Goal: Find specific page/section: Find specific page/section

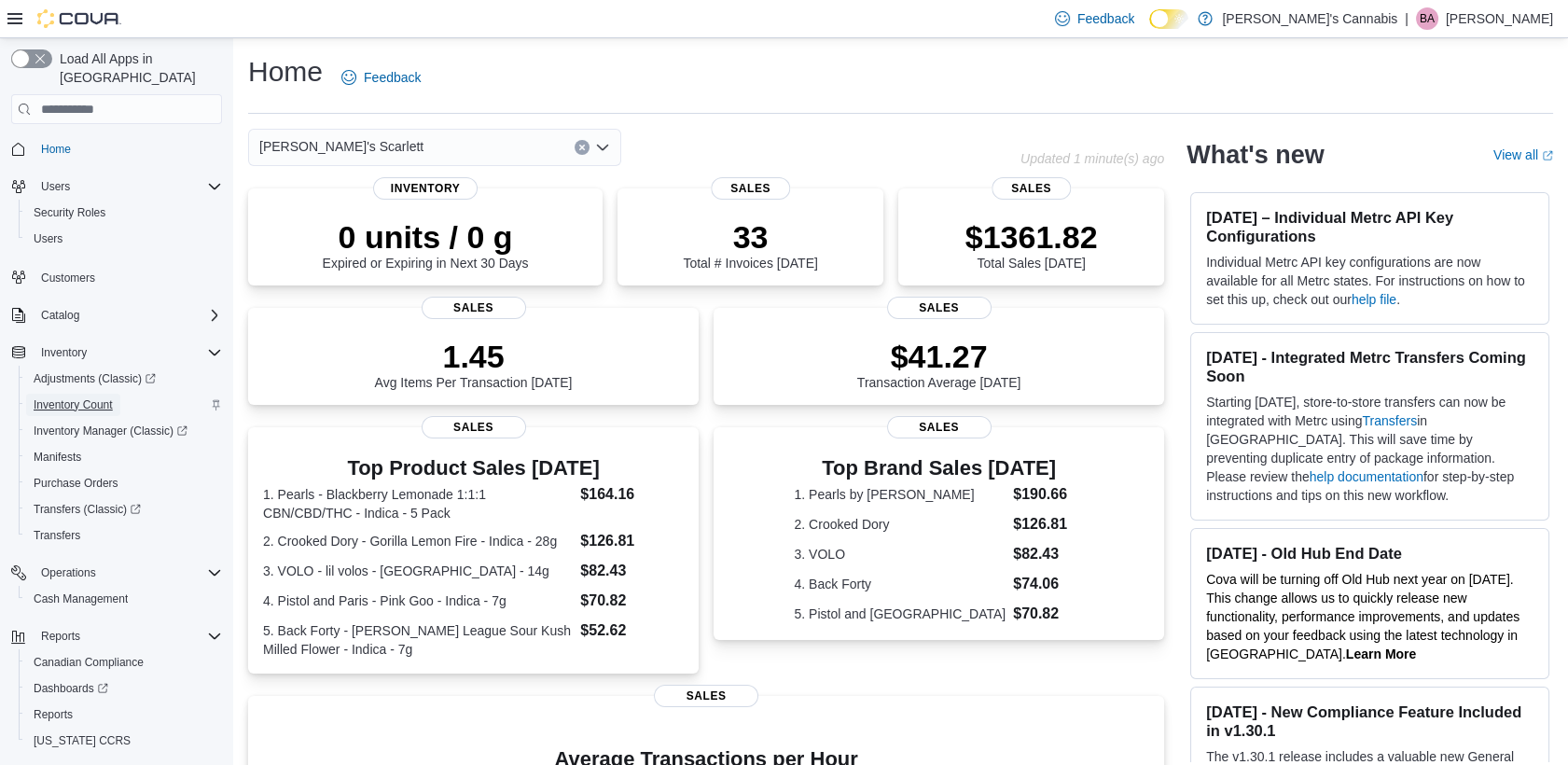
click at [74, 397] on span "Inventory Count" at bounding box center [73, 404] width 79 height 15
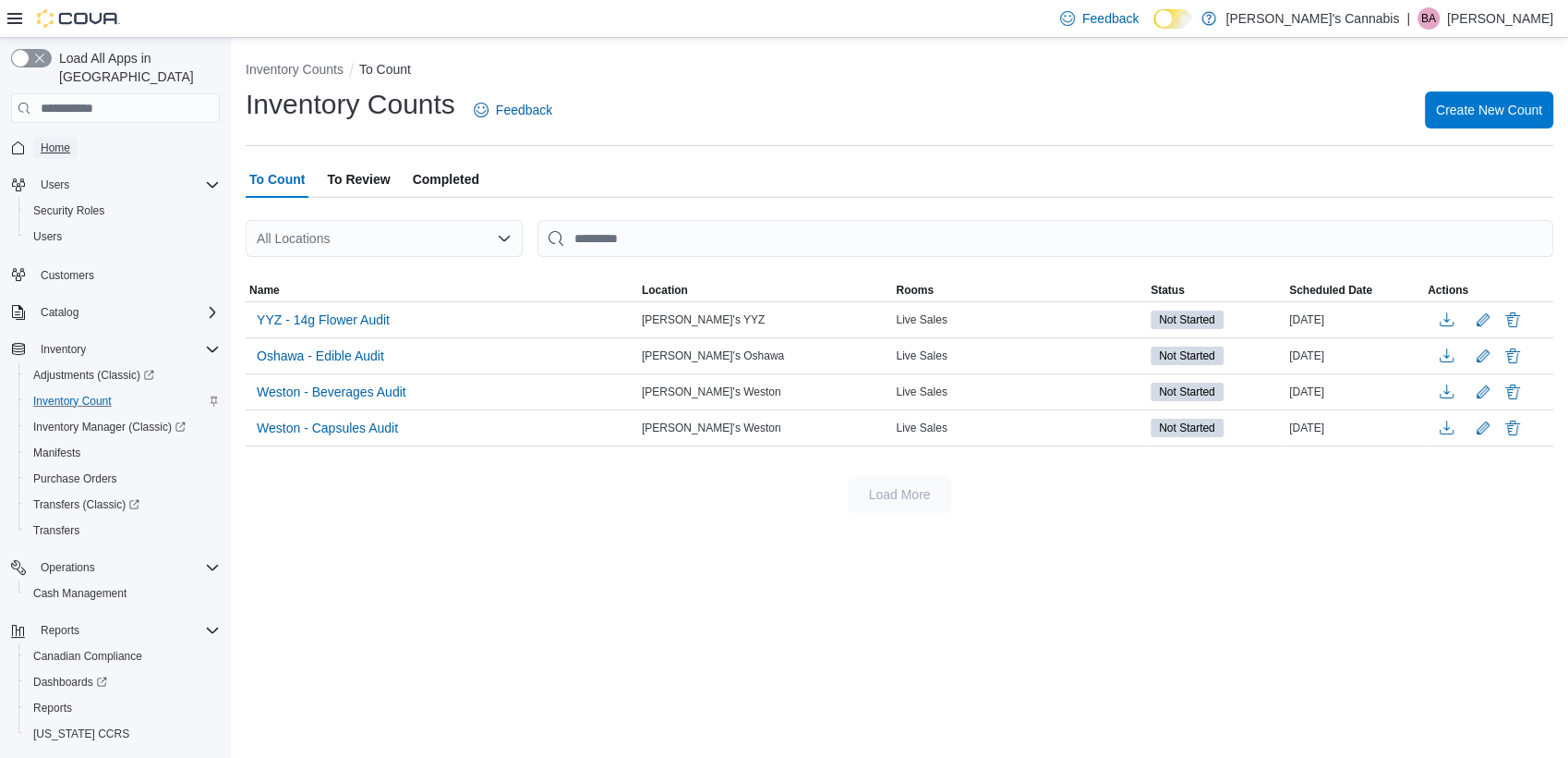
click at [53, 141] on span "Home" at bounding box center [55, 148] width 29 height 15
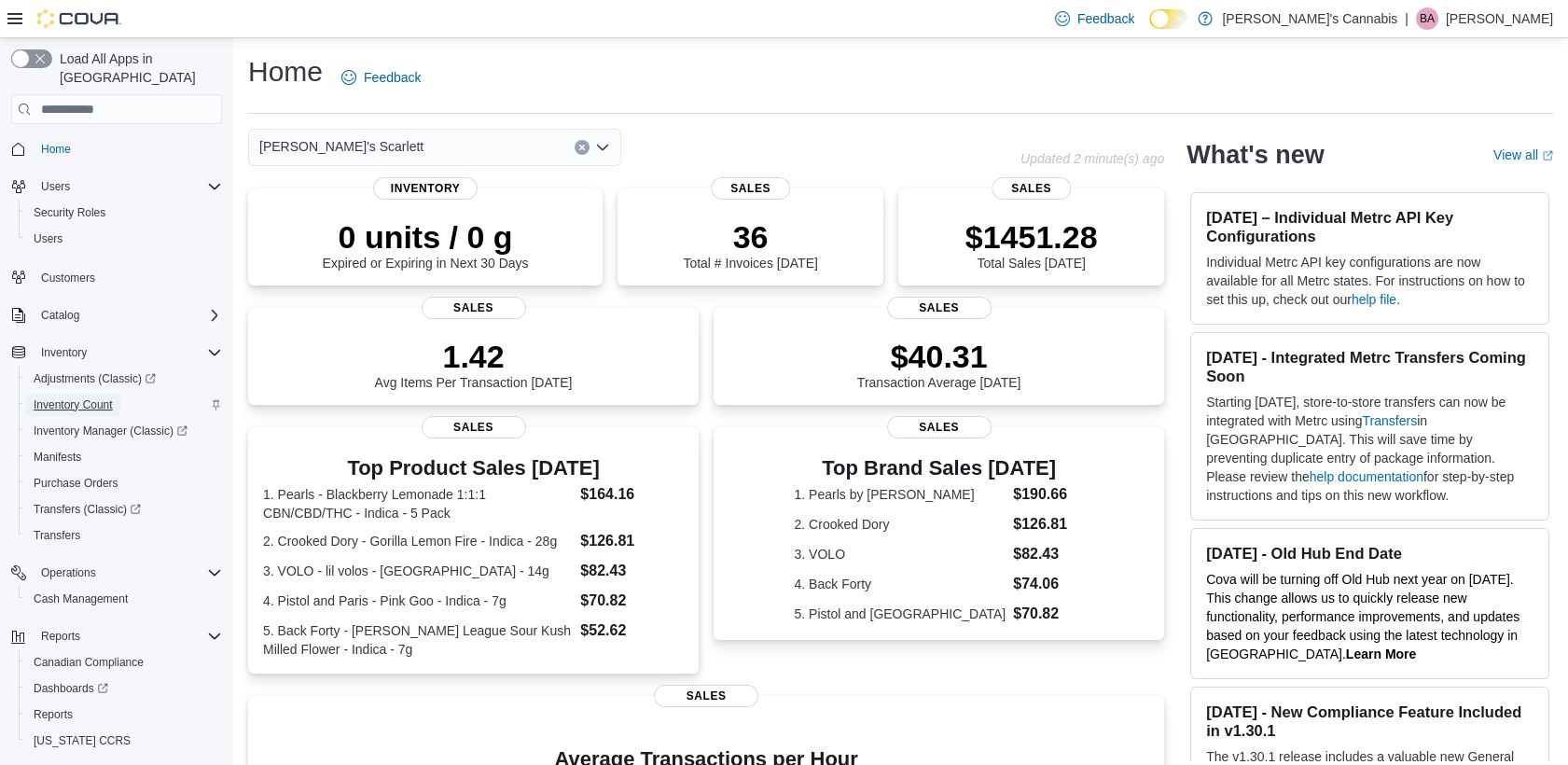
click at [61, 397] on span "Inventory Count" at bounding box center [73, 404] width 79 height 15
